Goal: Complete application form: Complete application form

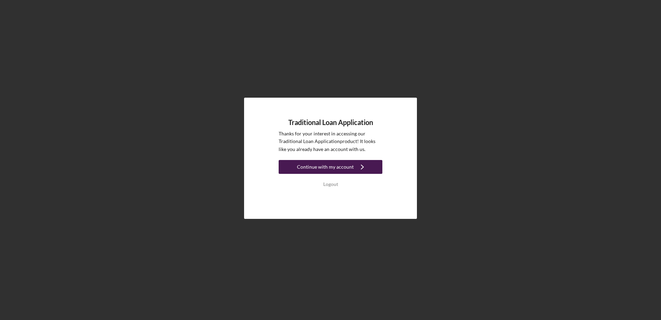
click at [326, 165] on div "Continue with my account" at bounding box center [325, 167] width 57 height 14
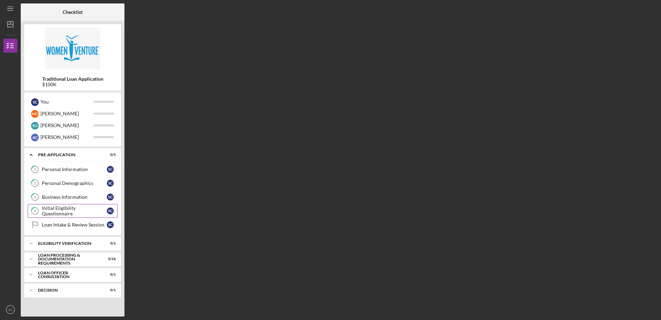
click at [68, 208] on div "Initial Eligibility Questionnaire" at bounding box center [74, 210] width 65 height 11
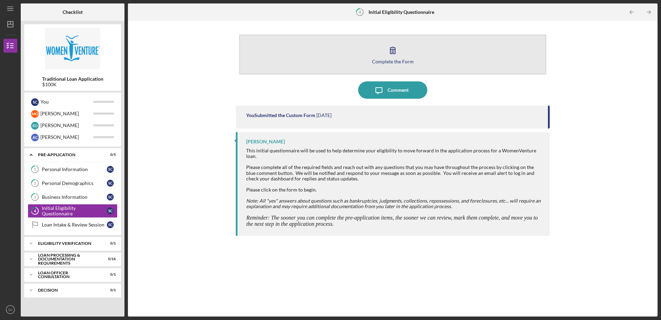
click at [392, 58] on icon "button" at bounding box center [392, 50] width 17 height 17
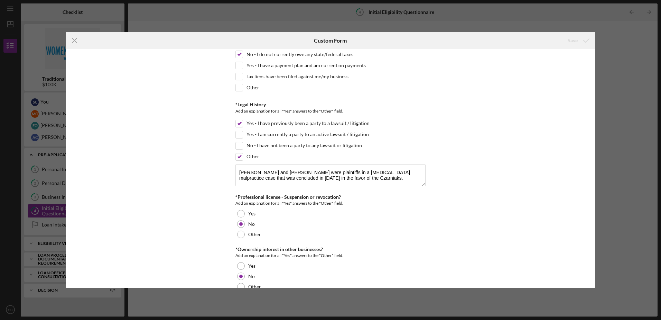
scroll to position [796, 0]
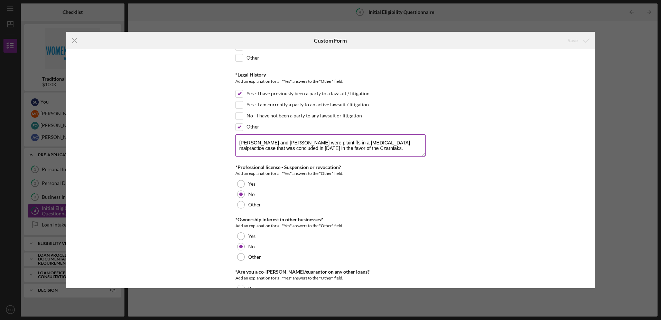
drag, startPoint x: 239, startPoint y: 141, endPoint x: 269, endPoint y: 147, distance: 30.9
click at [269, 147] on textarea "[PERSON_NAME] and [PERSON_NAME] were plaintiffs in a [MEDICAL_DATA] malpractice…" at bounding box center [331, 145] width 190 height 22
click at [514, 191] on div "*In which county is your business located? Business Address must be located wit…" at bounding box center [330, 168] width 529 height 238
